Goal: Task Accomplishment & Management: Manage account settings

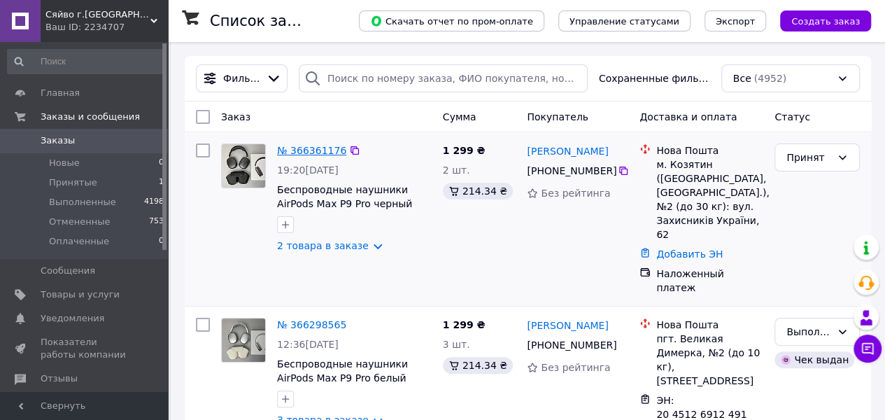
click at [302, 145] on link "№ 366361176" at bounding box center [311, 150] width 69 height 11
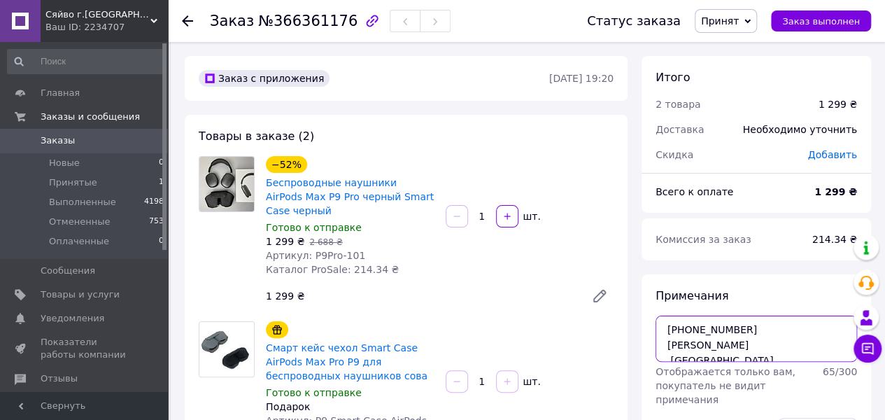
click at [731, 326] on textarea "[PHONE_NUMBER] [PERSON_NAME] [GEOGRAPHIC_DATA], [GEOGRAPHIC_DATA] м. Козятин НП…" at bounding box center [755, 338] width 201 height 46
drag, startPoint x: 736, startPoint y: 326, endPoint x: 661, endPoint y: 331, distance: 75.7
click at [661, 331] on textarea "[PHONE_NUMBER] [PERSON_NAME] [GEOGRAPHIC_DATA], [GEOGRAPHIC_DATA] м. Козятин НП…" at bounding box center [755, 338] width 201 height 46
drag, startPoint x: 744, startPoint y: 345, endPoint x: 700, endPoint y: 348, distance: 44.1
click at [700, 348] on textarea "[PHONE_NUMBER] [PERSON_NAME] [GEOGRAPHIC_DATA], [GEOGRAPHIC_DATA] м. Козятин НП…" at bounding box center [755, 338] width 201 height 46
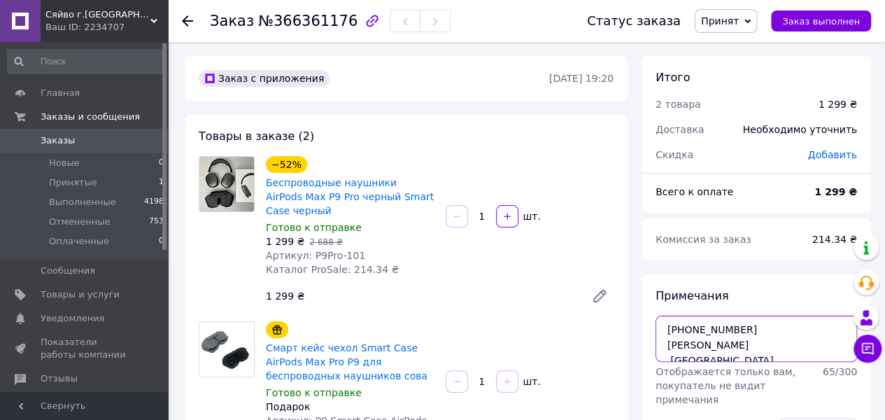
click at [806, 357] on textarea "[PHONE_NUMBER] [PERSON_NAME] [GEOGRAPHIC_DATA], [GEOGRAPHIC_DATA] м. Козятин НП…" at bounding box center [755, 338] width 201 height 46
click at [665, 328] on textarea "[PHONE_NUMBER] [PERSON_NAME] [GEOGRAPHIC_DATA], [GEOGRAPHIC_DATA] м. Козятин НП…" at bounding box center [755, 338] width 201 height 46
paste textarea "20451269258914"
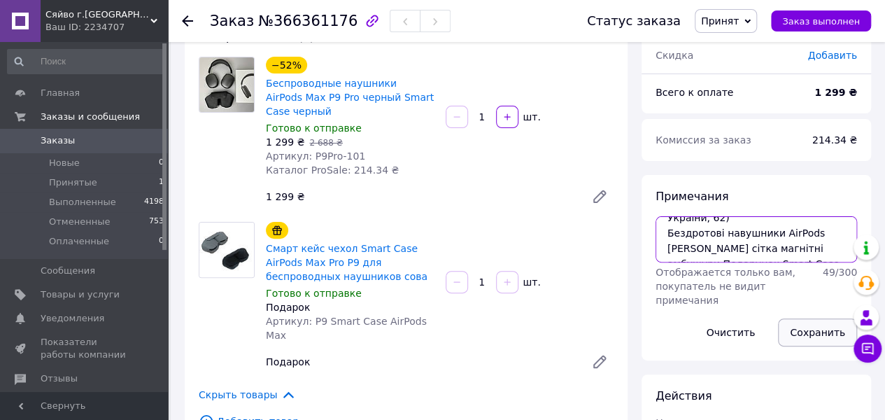
scroll to position [140, 0]
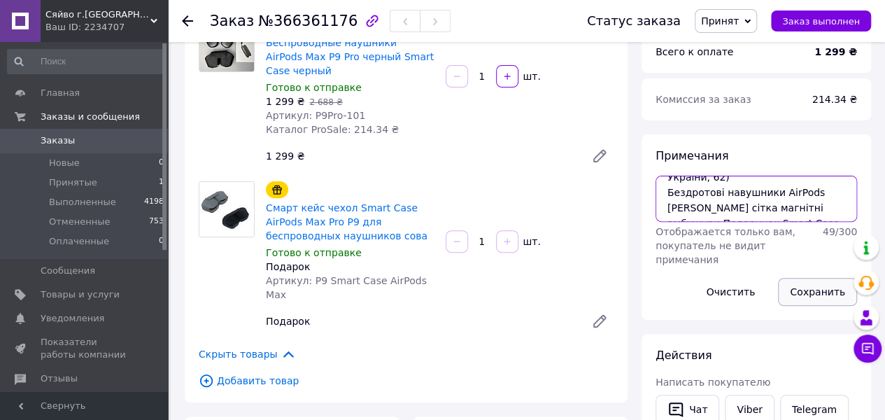
type textarea "20451269258914 [PHONE_NUMBER] [PERSON_NAME][GEOGRAPHIC_DATA], [GEOGRAPHIC_DATA]…"
click at [804, 296] on button "Сохранить" at bounding box center [817, 292] width 79 height 28
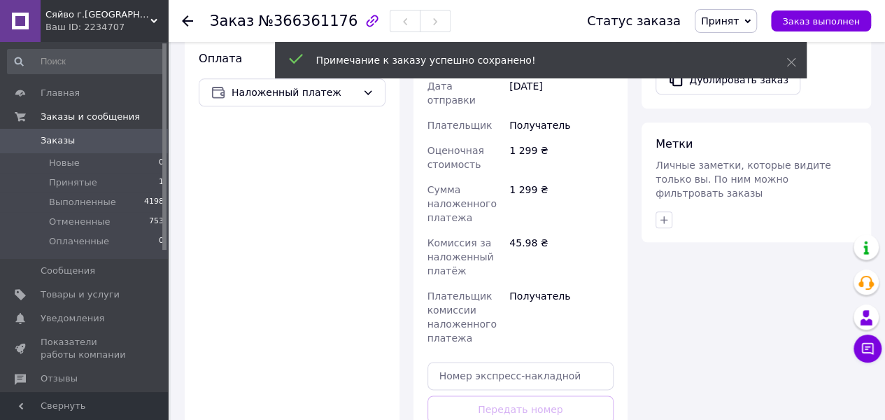
scroll to position [769, 0]
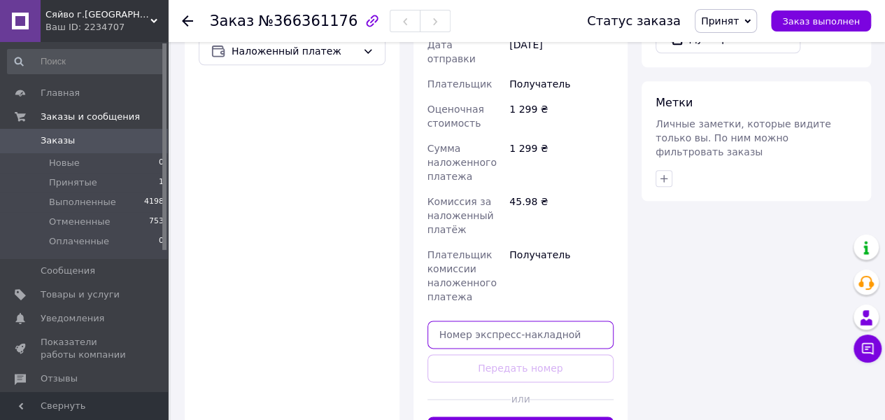
click at [486, 320] on input "text" at bounding box center [520, 334] width 187 height 28
paste input "20451269258914"
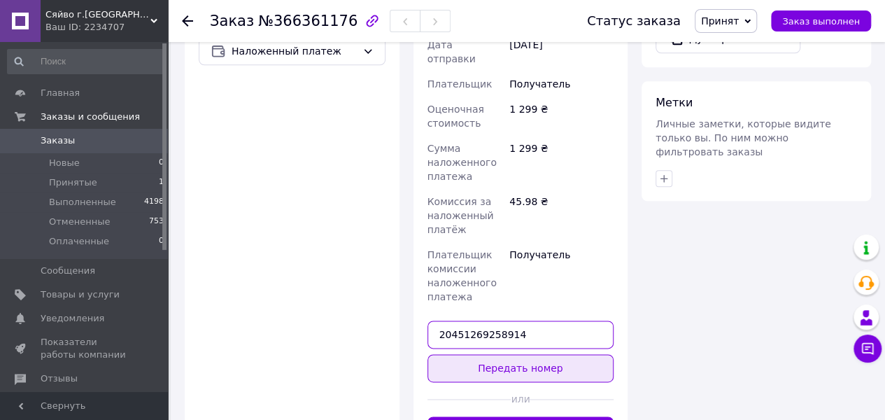
type input "20451269258914"
click at [531, 354] on button "Передать номер" at bounding box center [520, 368] width 187 height 28
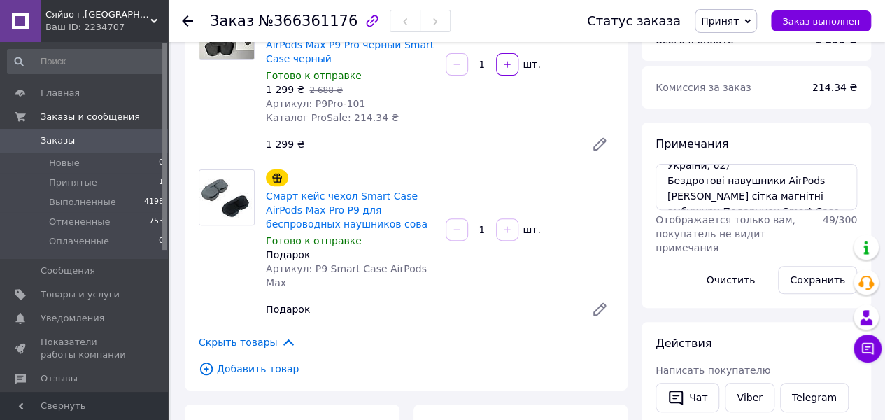
scroll to position [150, 0]
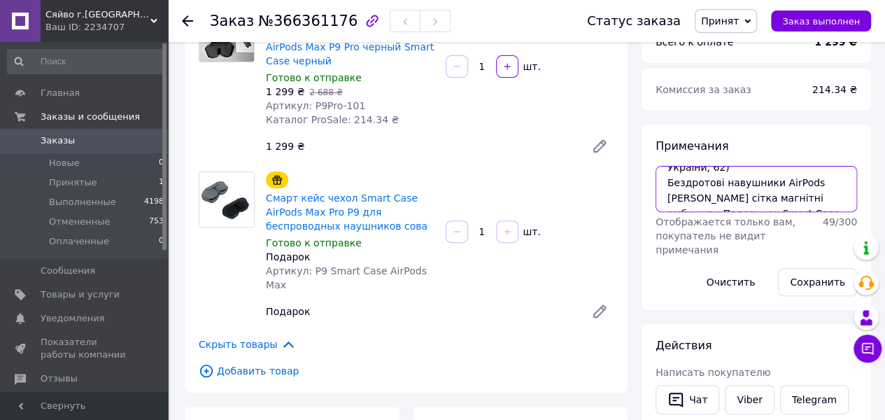
click at [727, 212] on textarea "20451269258914 [PHONE_NUMBER] [PERSON_NAME][GEOGRAPHIC_DATA], [GEOGRAPHIC_DATA]…" at bounding box center [755, 189] width 201 height 46
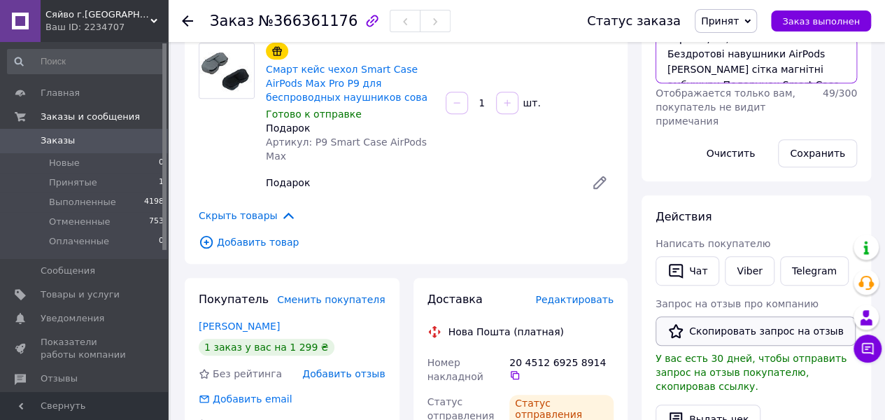
scroll to position [280, 0]
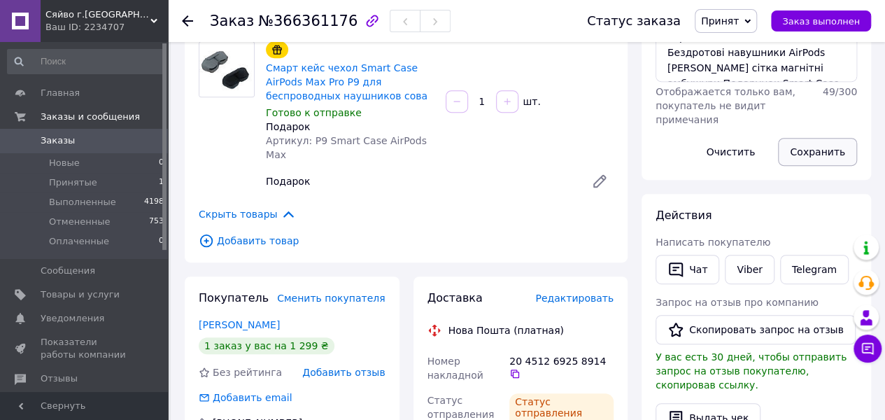
click at [813, 146] on button "Сохранить" at bounding box center [817, 152] width 79 height 28
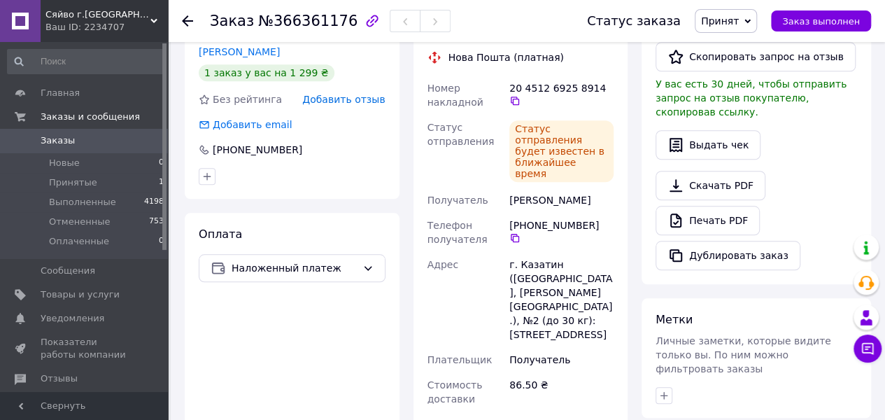
scroll to position [559, 0]
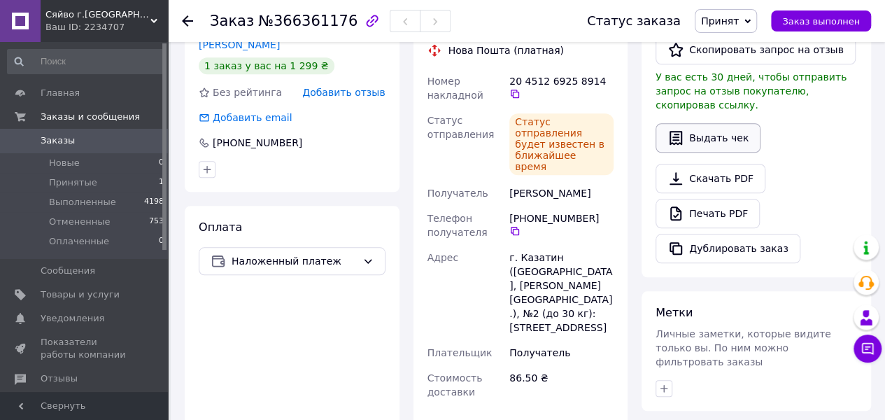
click at [743, 123] on button "Выдать чек" at bounding box center [707, 137] width 105 height 29
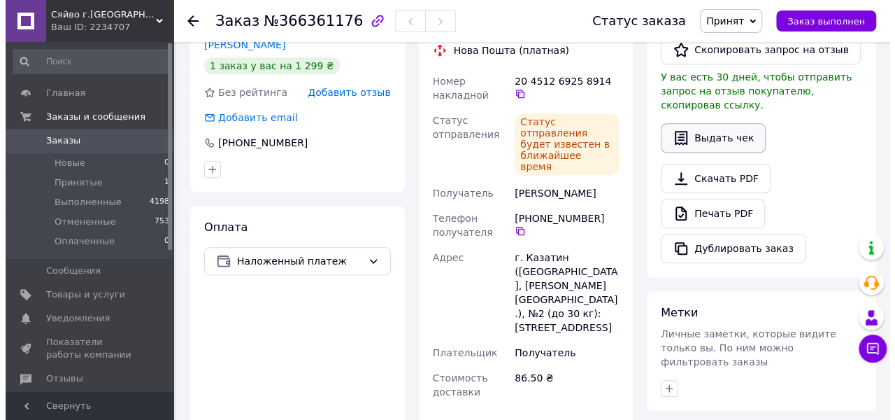
scroll to position [545, 0]
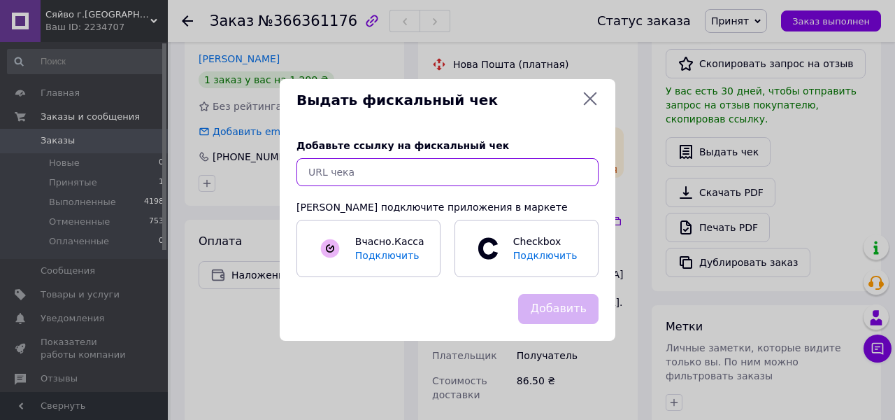
click at [499, 185] on input "text" at bounding box center [448, 172] width 302 height 28
paste input "[URL][DOMAIN_NAME]"
type input "[URL][DOMAIN_NAME]"
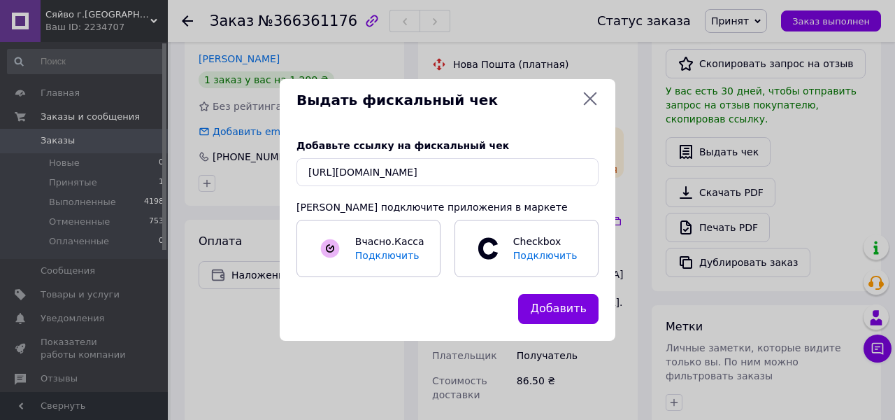
click at [580, 307] on button "Добавить" at bounding box center [558, 309] width 80 height 30
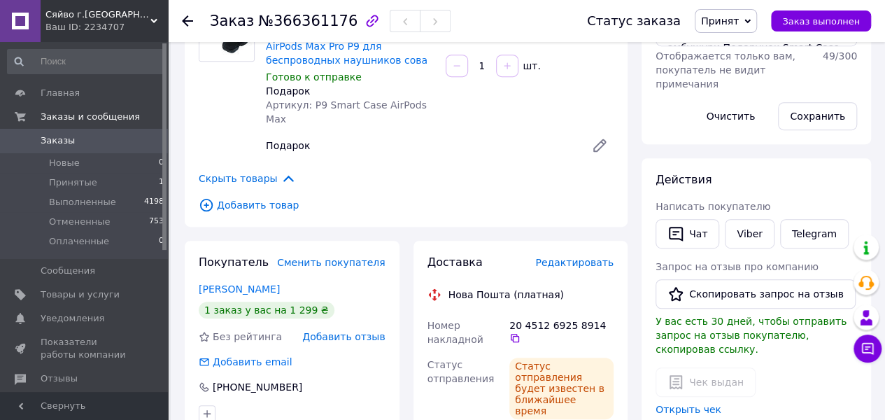
scroll to position [280, 0]
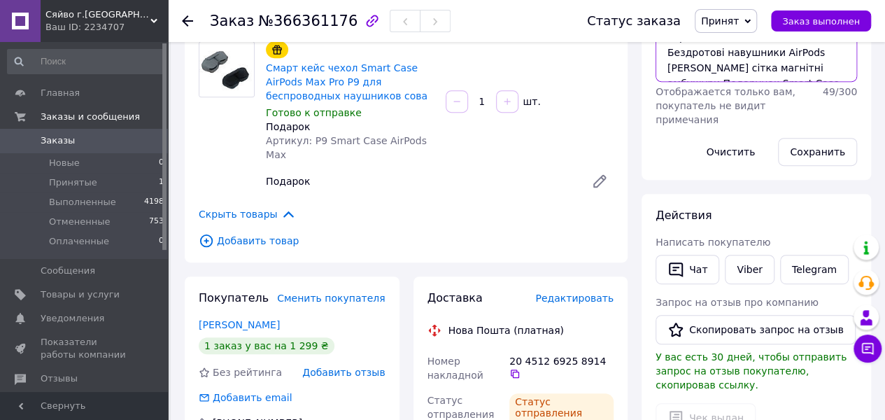
click at [771, 72] on textarea "20451269258914 [PHONE_NUMBER] [PERSON_NAME][GEOGRAPHIC_DATA], [GEOGRAPHIC_DATA]…" at bounding box center [755, 59] width 201 height 46
click at [786, 82] on textarea "20451269258914 [PHONE_NUMBER] [PERSON_NAME][GEOGRAPHIC_DATA], [GEOGRAPHIC_DATA]…" at bounding box center [755, 59] width 201 height 46
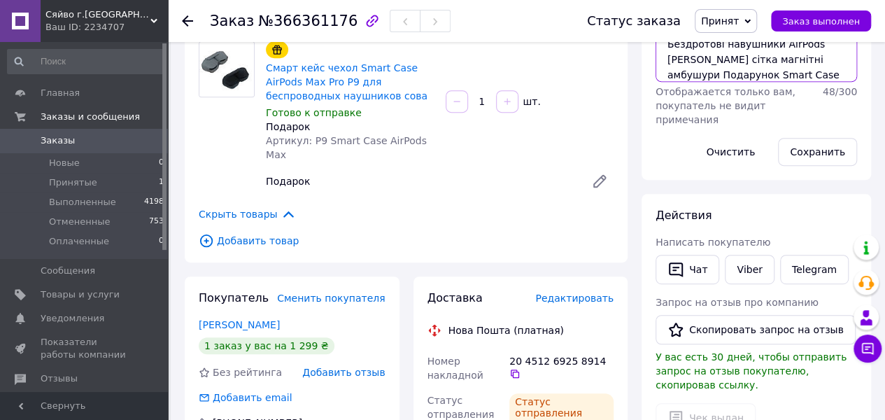
paste textarea "ЧЕК № 41jBJdx08WI"
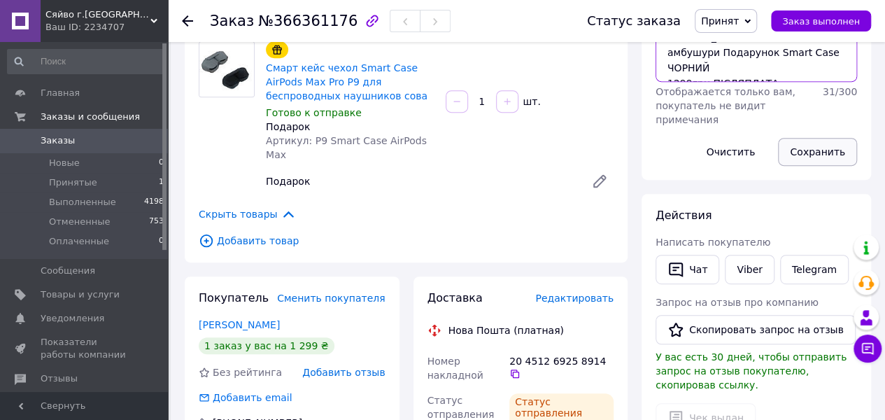
scroll to position [120, 0]
type textarea "20451269258914 [PHONE_NUMBER] [PERSON_NAME][GEOGRAPHIC_DATA], [GEOGRAPHIC_DATA]…"
click at [827, 149] on button "Сохранить" at bounding box center [817, 152] width 79 height 28
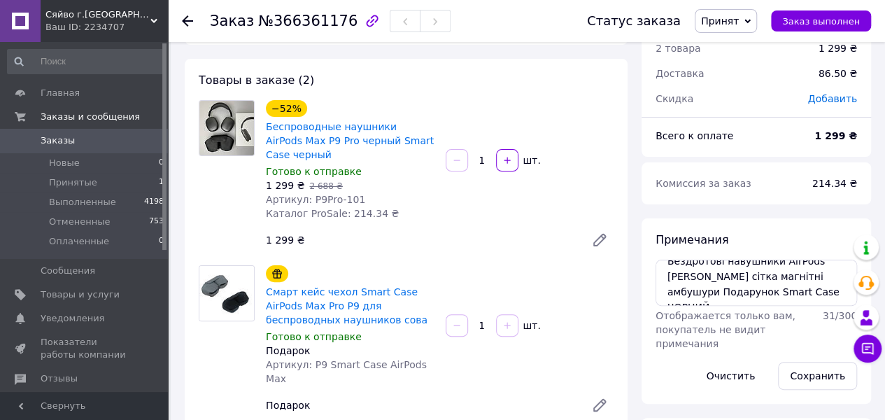
scroll to position [0, 0]
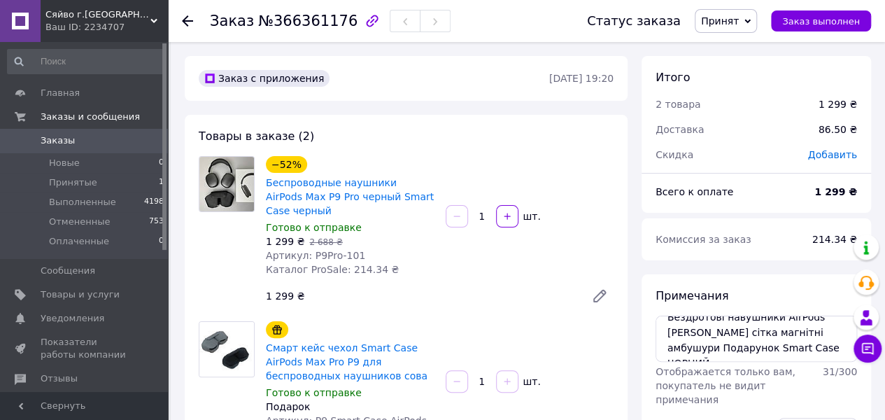
click at [184, 18] on icon at bounding box center [187, 20] width 11 height 11
